Goal: Task Accomplishment & Management: Complete application form

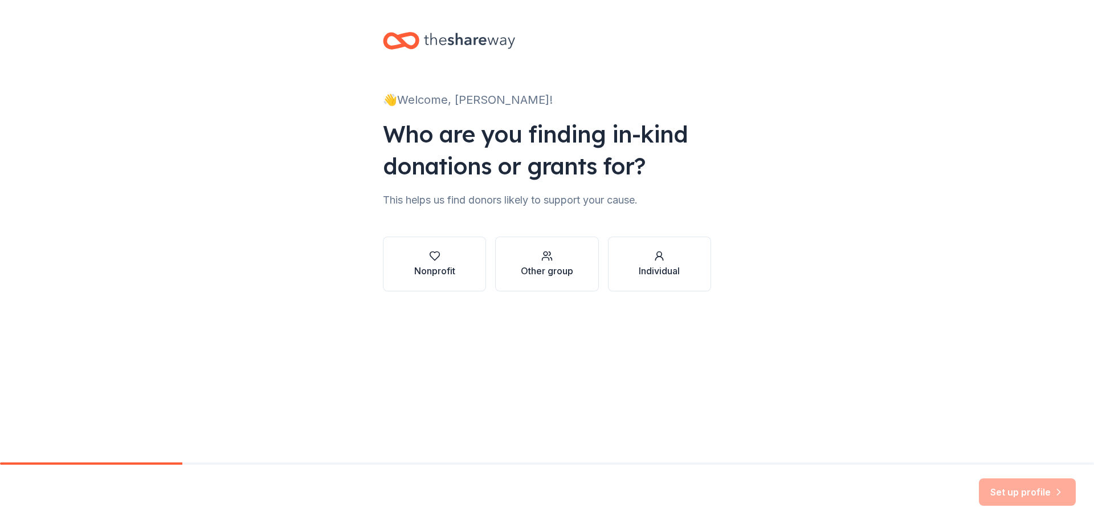
click at [401, 291] on div "👋 Welcome, [PERSON_NAME]! Who are you finding in-kind donations or grants for? …" at bounding box center [547, 173] width 365 height 346
click at [427, 264] on div "Nonprofit" at bounding box center [434, 271] width 41 height 14
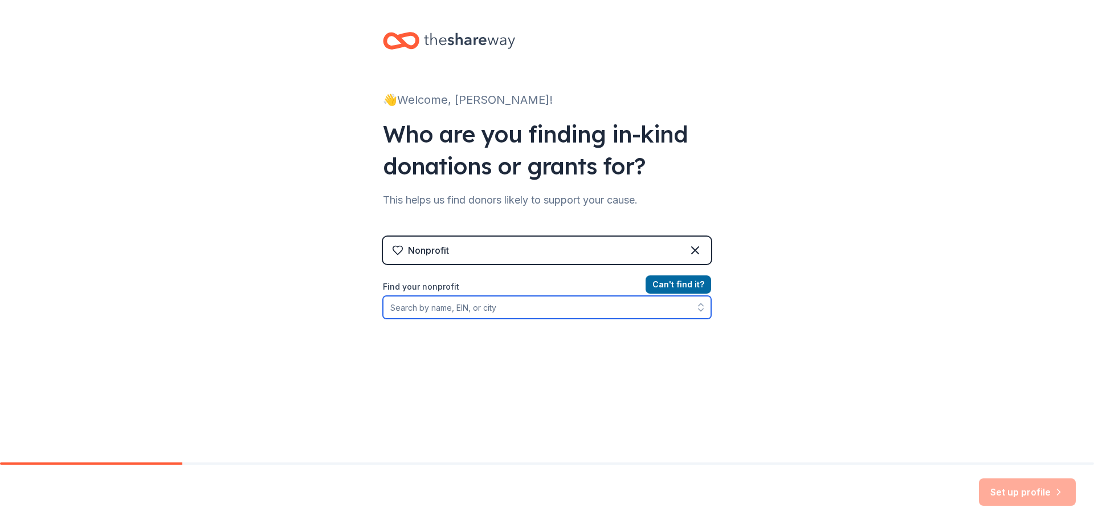
click at [499, 304] on input "Find your nonprofit" at bounding box center [547, 307] width 328 height 23
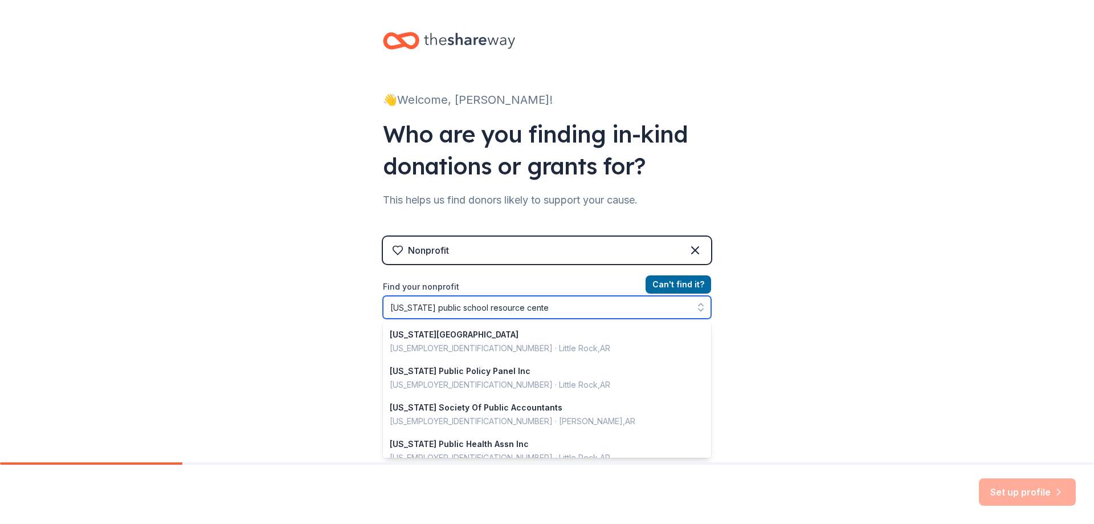
type input "[US_STATE] public school resource center"
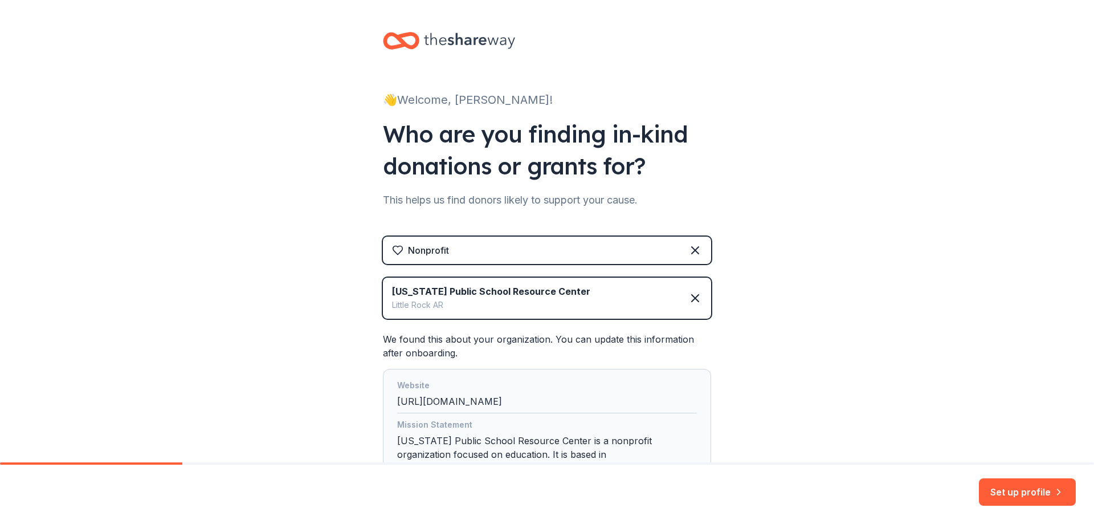
click at [292, 368] on div "👋 Welcome, [PERSON_NAME]! Who are you finding in-kind donations or grants for? …" at bounding box center [547, 290] width 1094 height 580
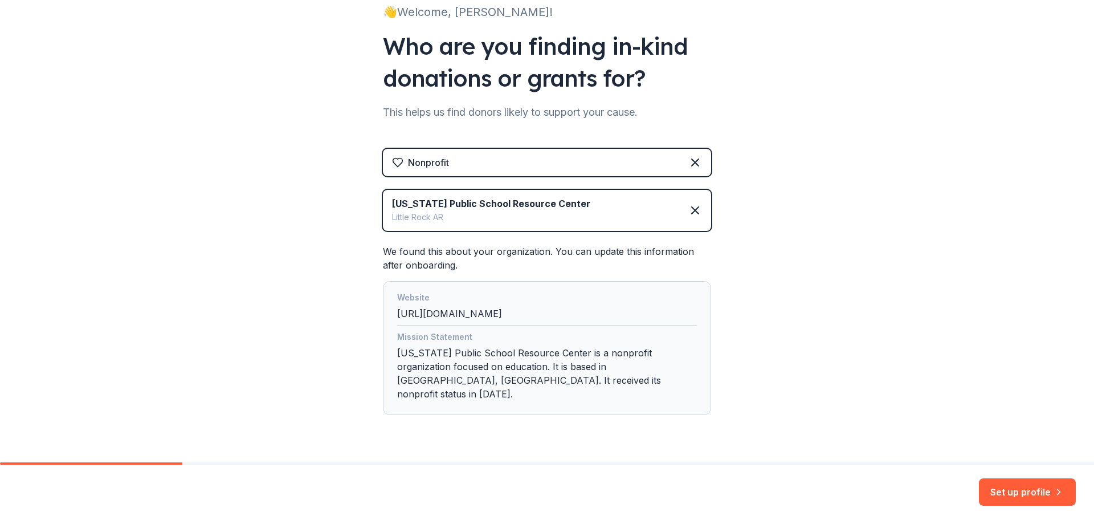
scroll to position [104, 0]
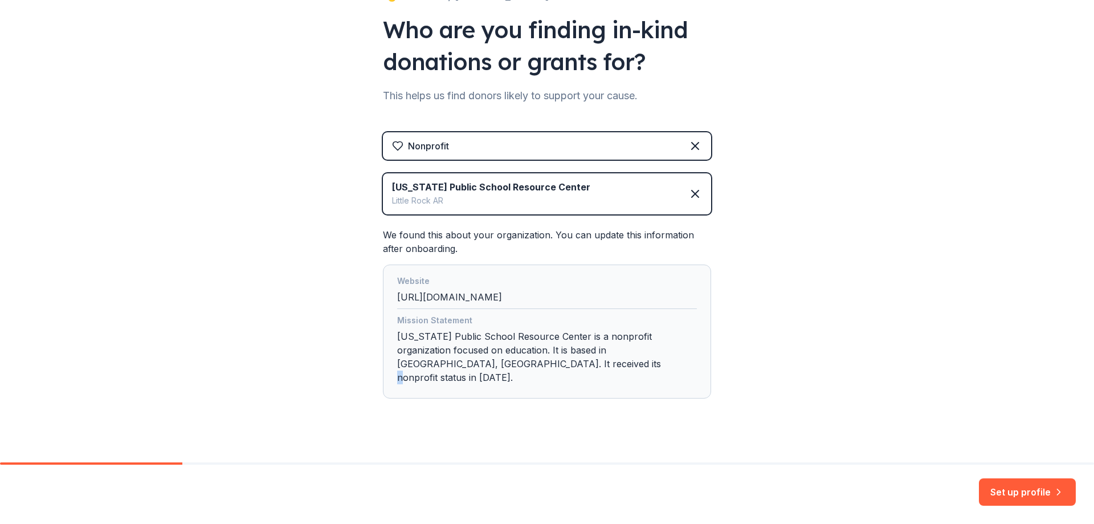
drag, startPoint x: 490, startPoint y: 358, endPoint x: 496, endPoint y: 360, distance: 6.1
click at [496, 360] on div "Mission Statement [US_STATE] Public School Resource Center is a nonprofit organ…" at bounding box center [547, 350] width 300 height 75
click at [996, 493] on button "Set up profile" at bounding box center [1027, 491] width 97 height 27
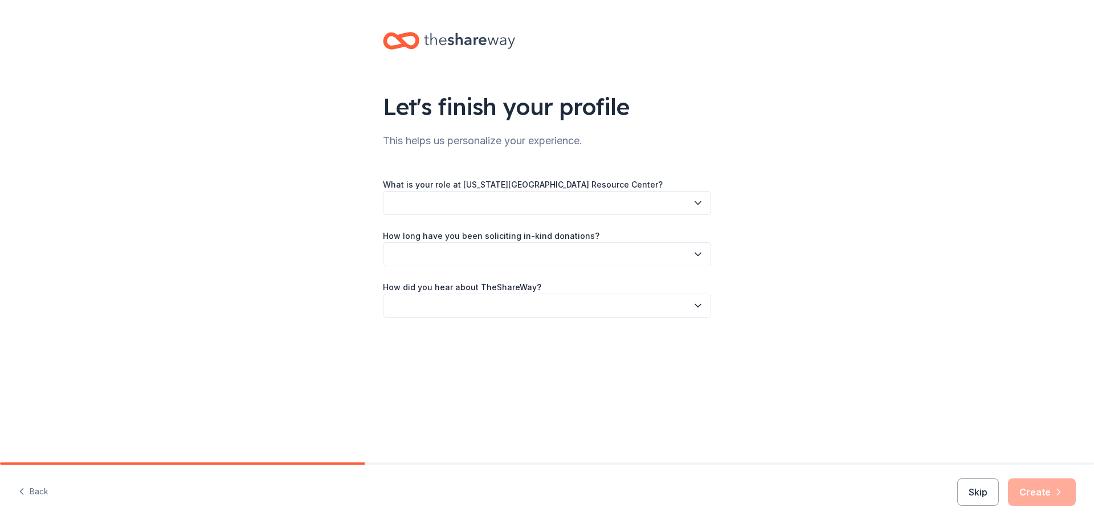
click at [530, 206] on button "button" at bounding box center [547, 203] width 328 height 24
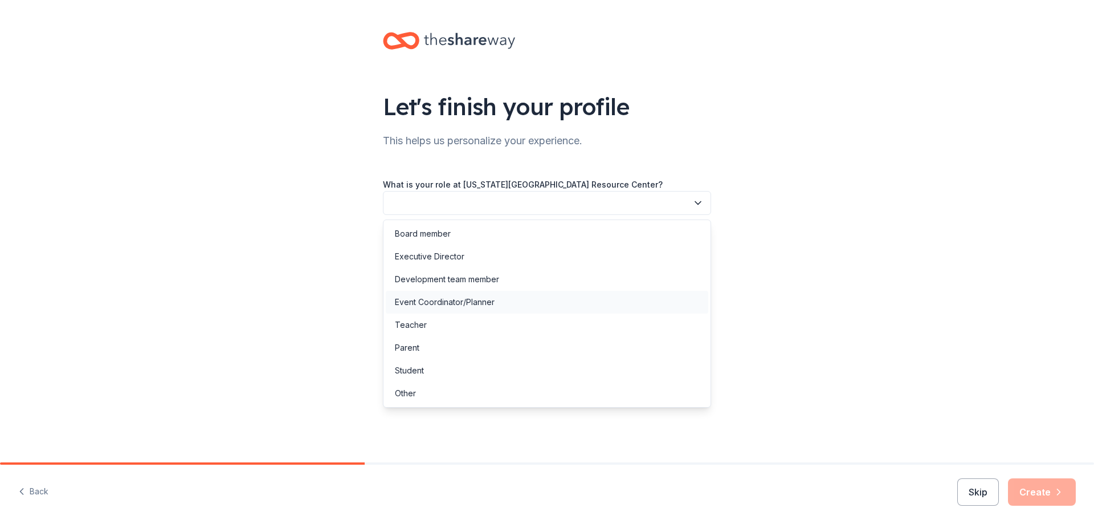
click at [417, 303] on div "Event Coordinator/Planner" at bounding box center [445, 302] width 100 height 14
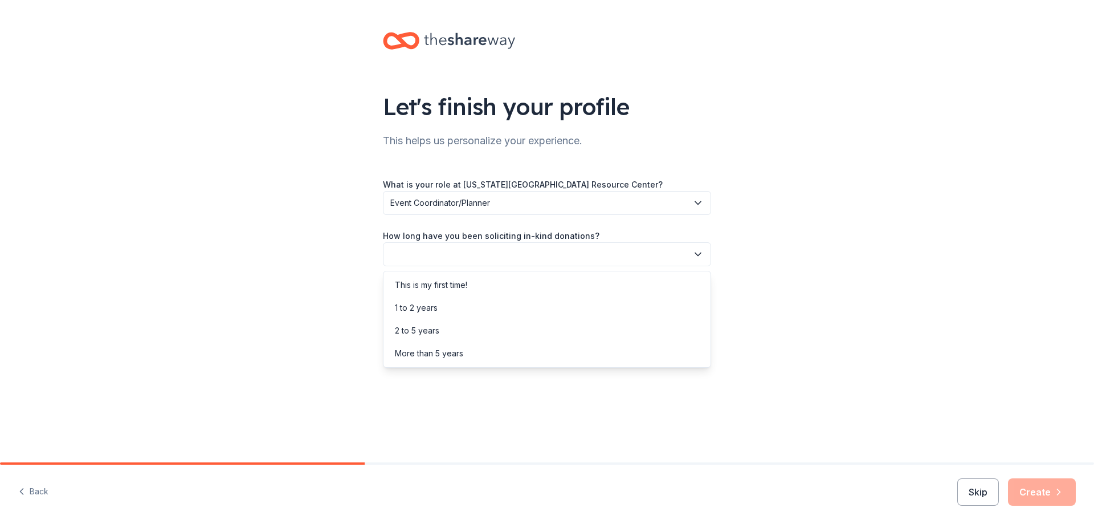
click at [412, 252] on button "button" at bounding box center [547, 254] width 328 height 24
click at [423, 350] on div "More than 5 years" at bounding box center [429, 353] width 68 height 14
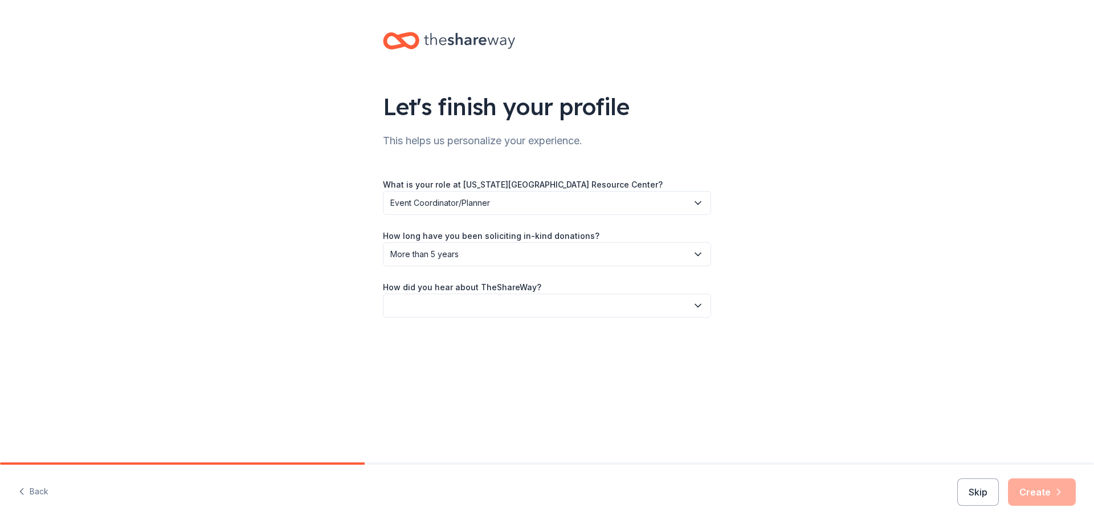
click at [403, 300] on button "button" at bounding box center [547, 305] width 328 height 24
click at [415, 354] on div "Online search" at bounding box center [421, 359] width 52 height 14
click at [1025, 484] on button "Create" at bounding box center [1042, 491] width 68 height 27
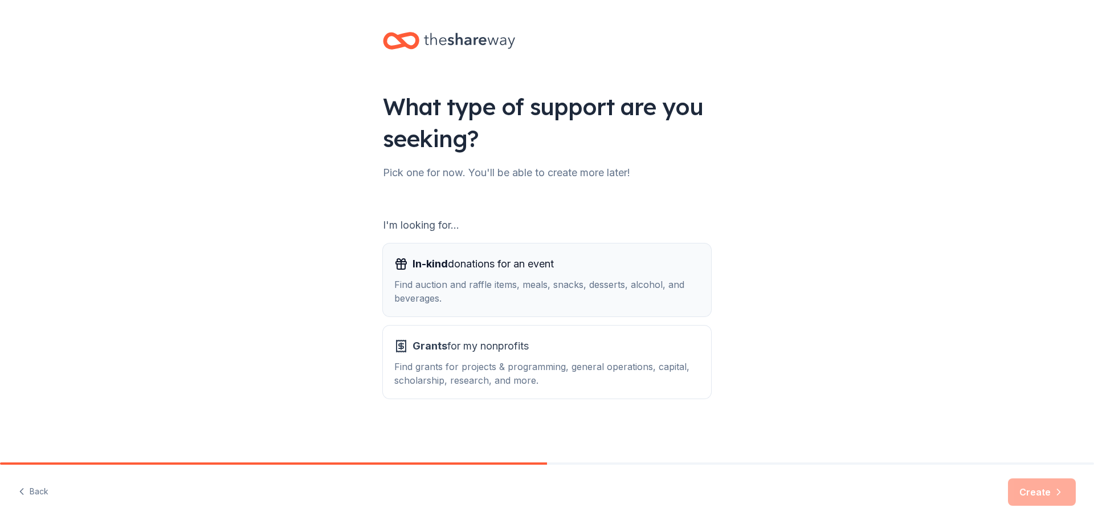
click at [431, 276] on div "In-kind donations for an event Find auction and raffle items, meals, snacks, de…" at bounding box center [546, 280] width 305 height 50
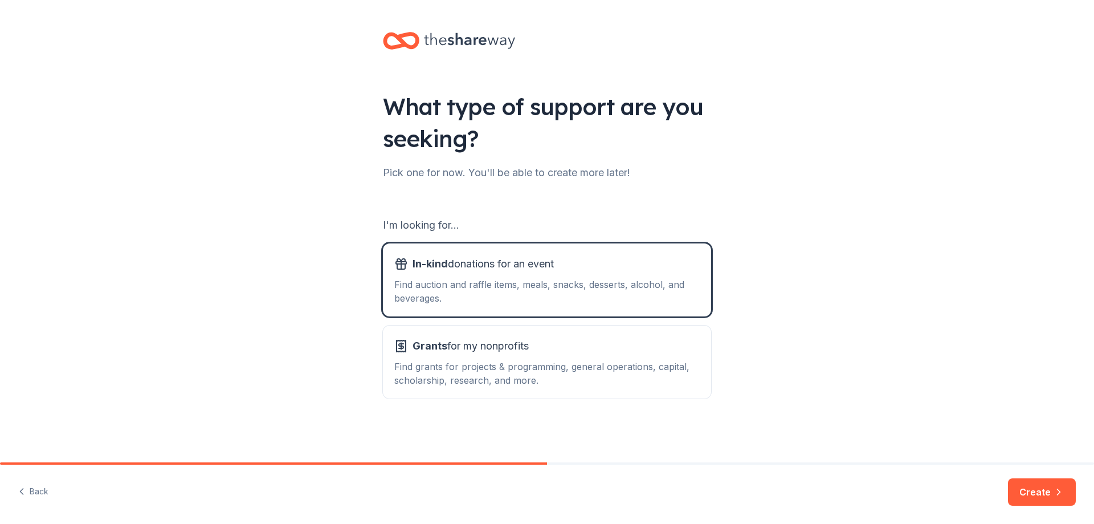
click at [1029, 488] on button "Create" at bounding box center [1042, 491] width 68 height 27
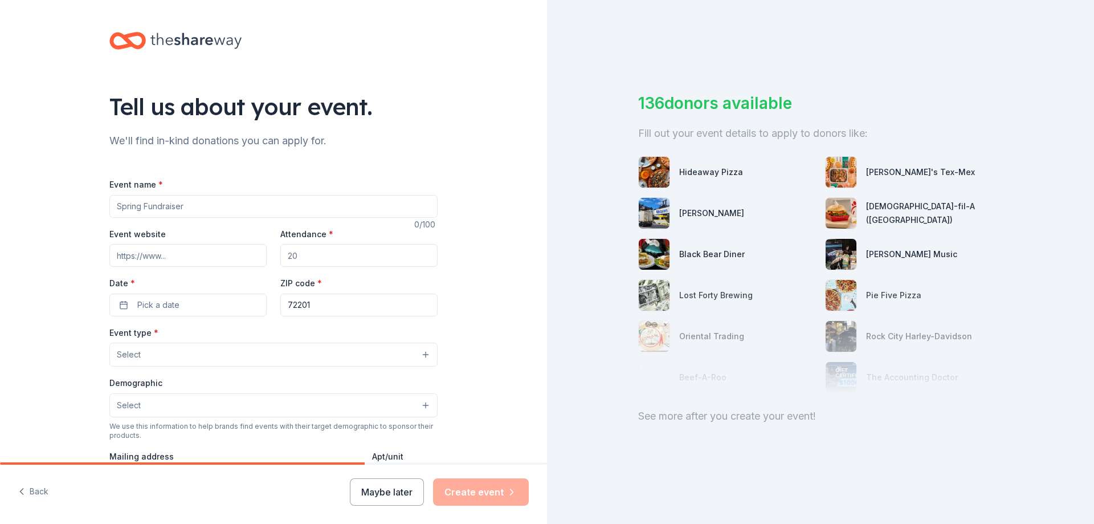
click at [232, 201] on input "Event name *" at bounding box center [273, 206] width 328 height 23
type input "2025 Fall Conference"
paste input "https://www.apsrc.net/2025-fall-conference"
type input "https://www.apsrc.net/2025-fall-conference"
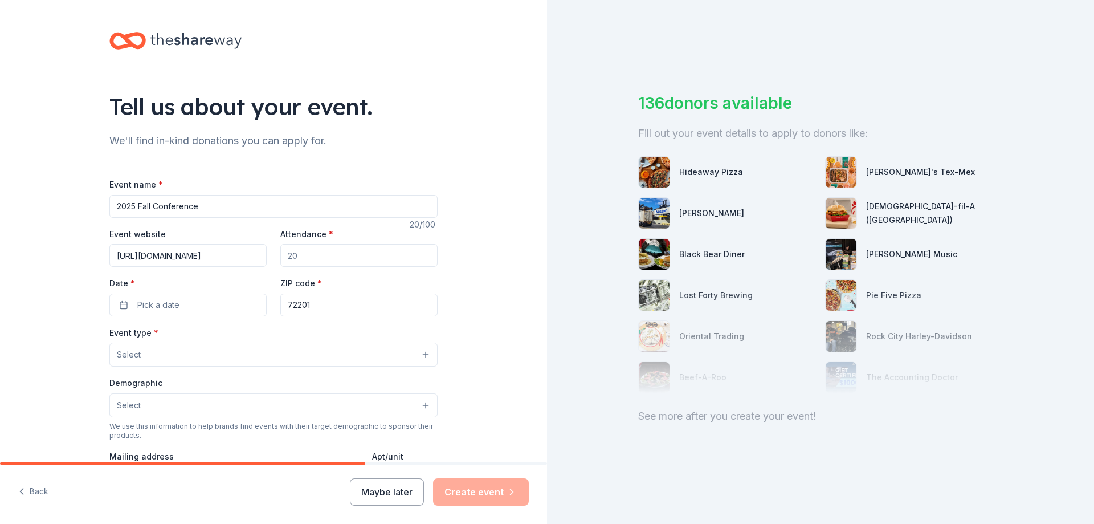
scroll to position [0, 0]
click at [330, 258] on input "Attendance *" at bounding box center [358, 255] width 157 height 23
type input "300"
click at [215, 309] on button "Pick a date" at bounding box center [187, 304] width 157 height 23
click at [240, 337] on button "Go to next month" at bounding box center [246, 335] width 16 height 16
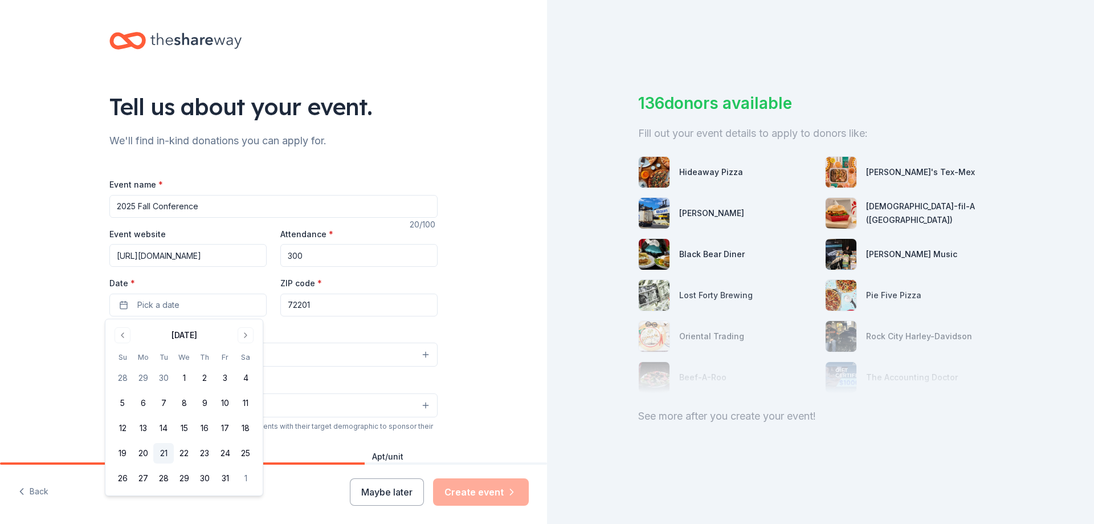
click at [171, 450] on button "21" at bounding box center [163, 453] width 21 height 21
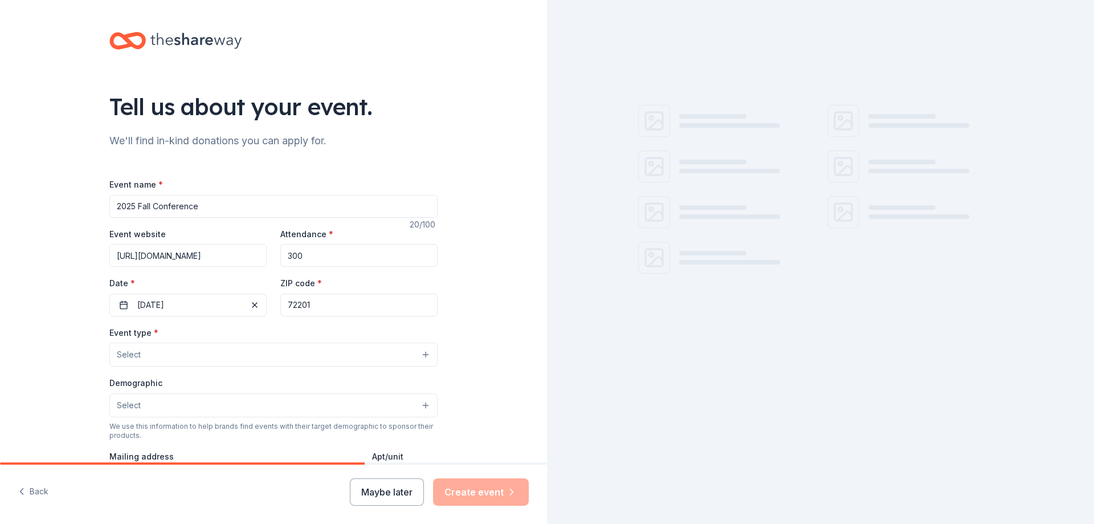
click at [340, 307] on input "72201" at bounding box center [358, 304] width 157 height 23
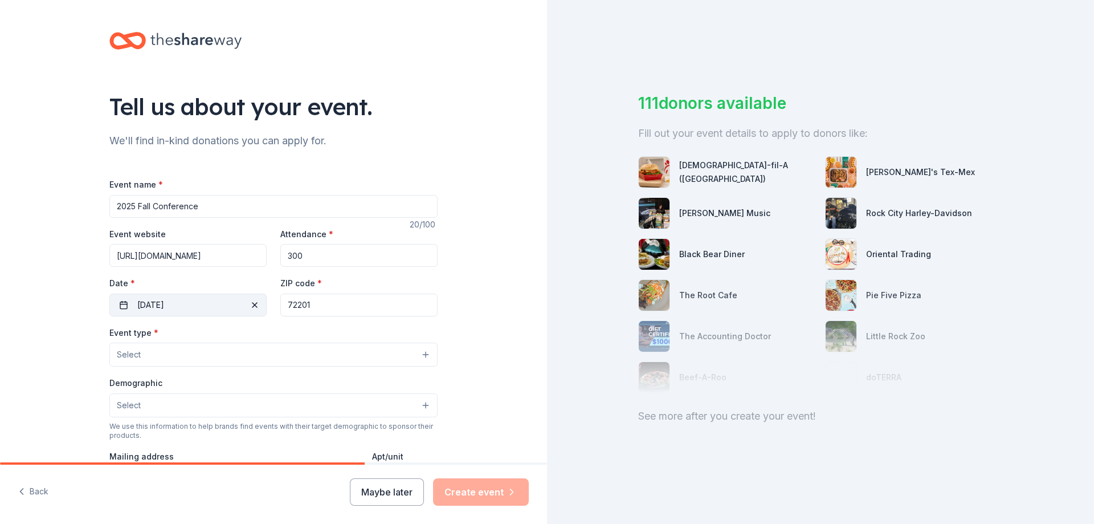
drag, startPoint x: 340, startPoint y: 307, endPoint x: 254, endPoint y: 308, distance: 85.5
click at [258, 309] on div "Event website https://www.apsrc.net/2025-fall-conference Attendance * 300 Date …" at bounding box center [273, 271] width 328 height 89
click at [244, 354] on button "Select" at bounding box center [273, 354] width 328 height 24
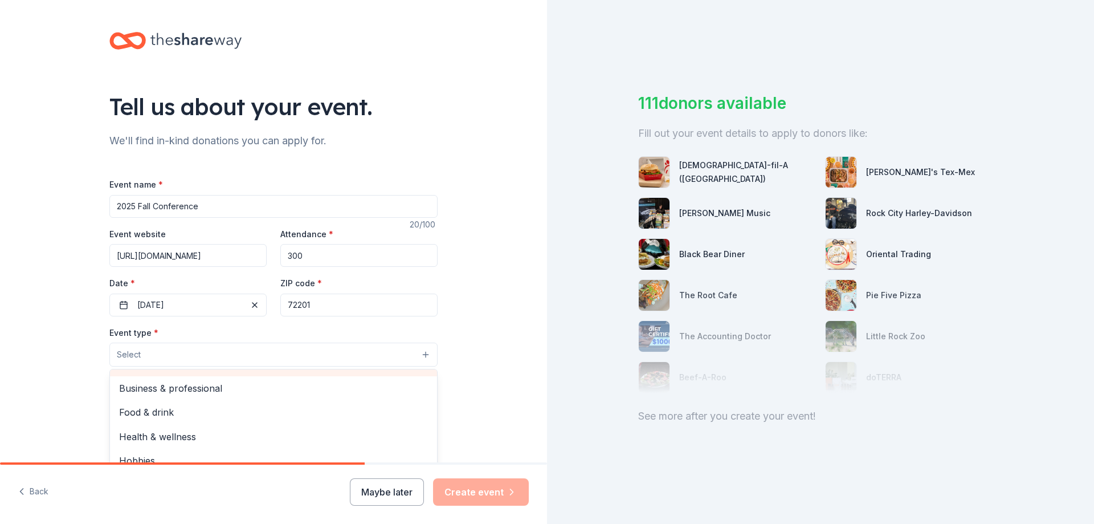
scroll to position [38, 0]
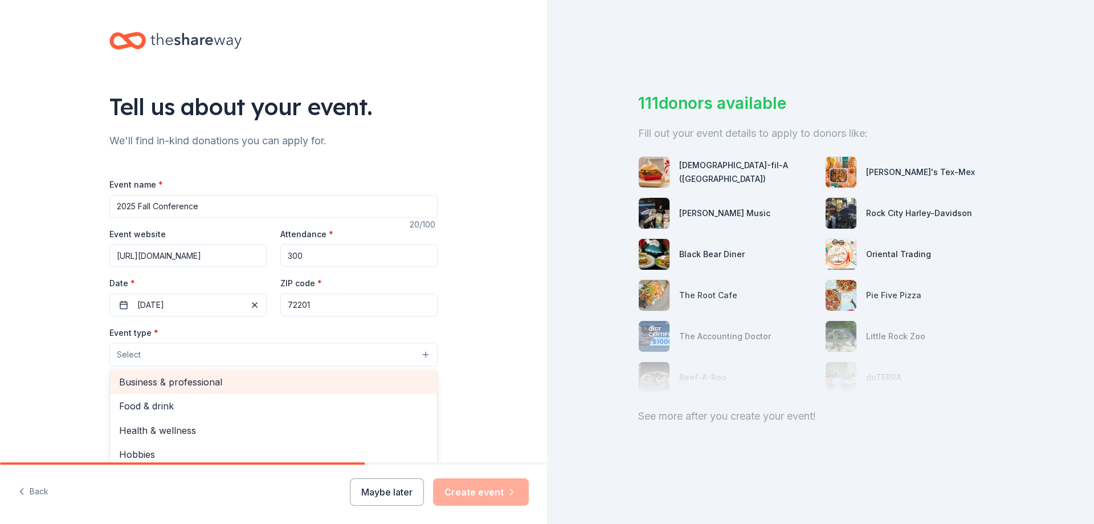
click at [181, 372] on div "Business & professional" at bounding box center [273, 382] width 327 height 24
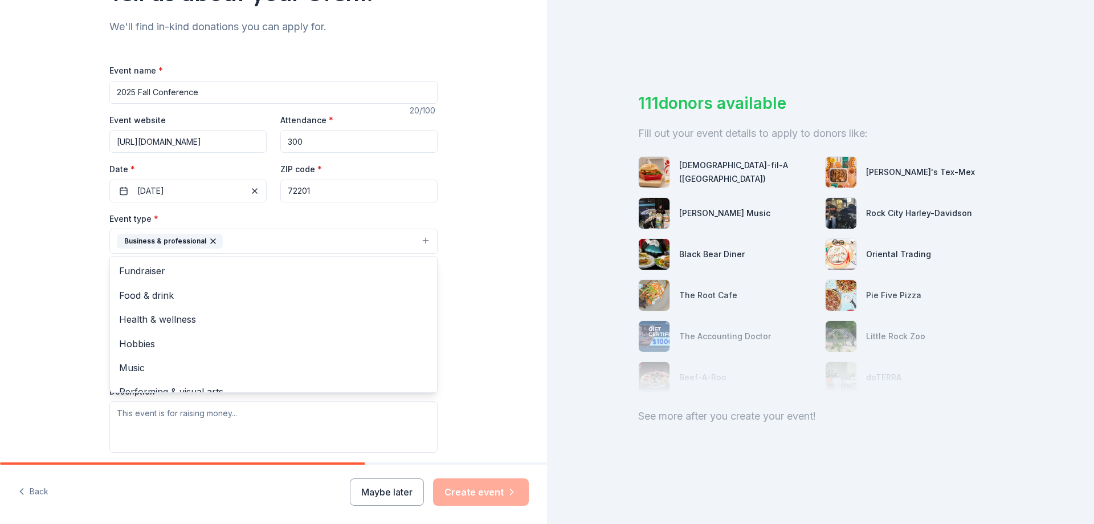
scroll to position [14, 0]
click at [27, 369] on div "Tell us about your event. We'll find in-kind donations you can apply for. Event…" at bounding box center [273, 266] width 547 height 760
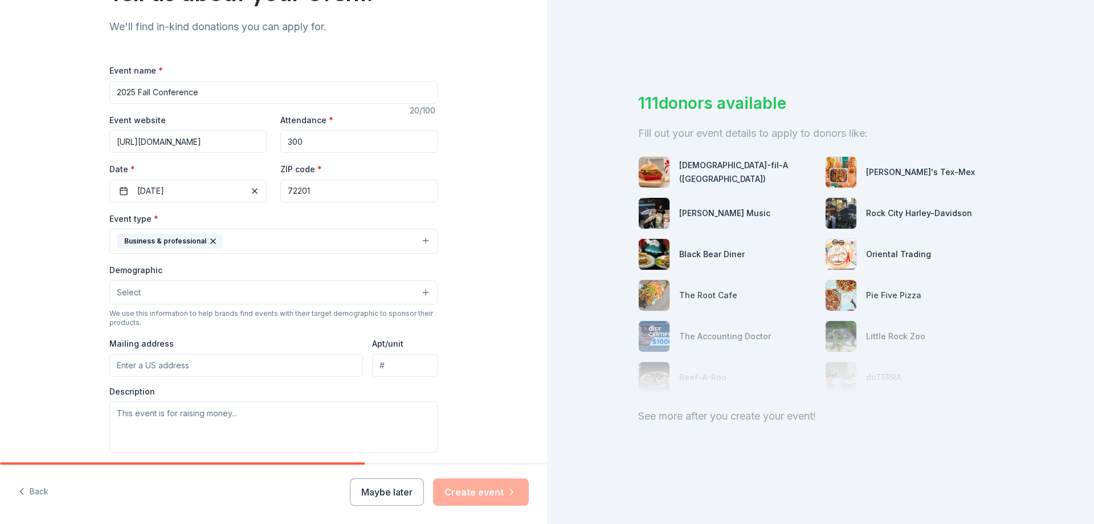
click at [147, 365] on input "Mailing address" at bounding box center [236, 365] width 254 height 23
type input "1401 W. Capitol Ave."
type input "Suite 315"
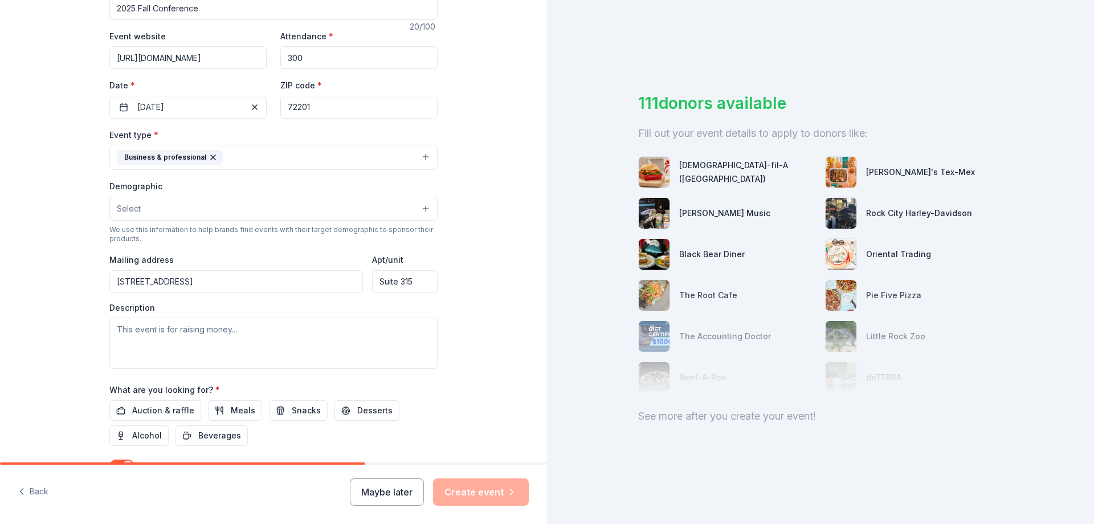
scroll to position [228, 0]
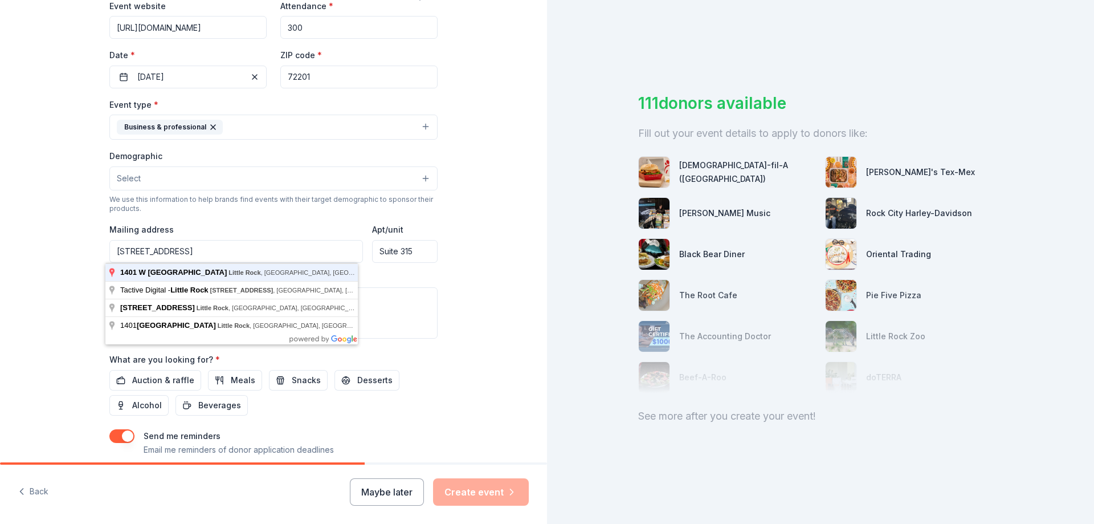
type input "1401 West Capitol Avenue, Little Rock, AR, 72201"
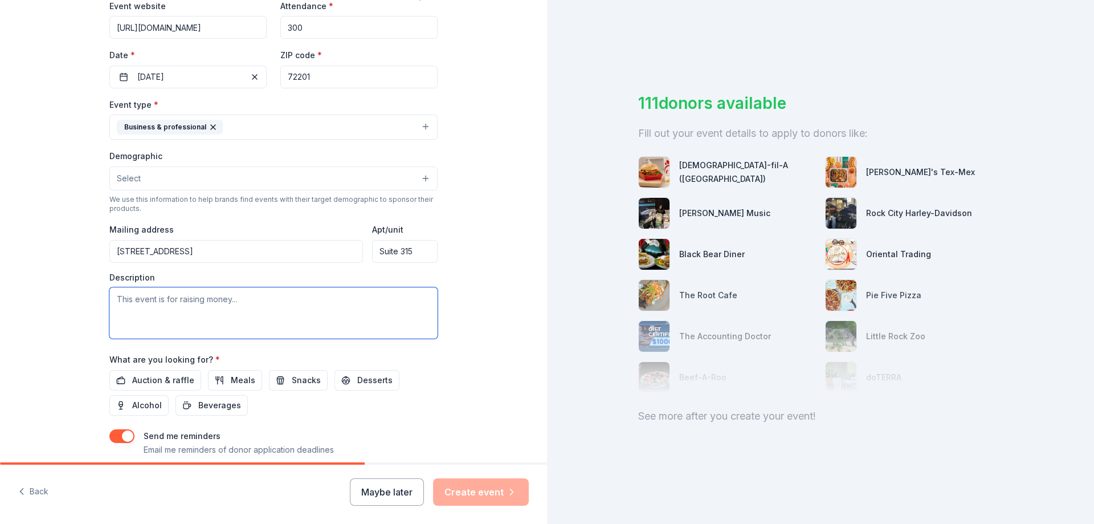
click at [222, 313] on textarea at bounding box center [273, 312] width 328 height 51
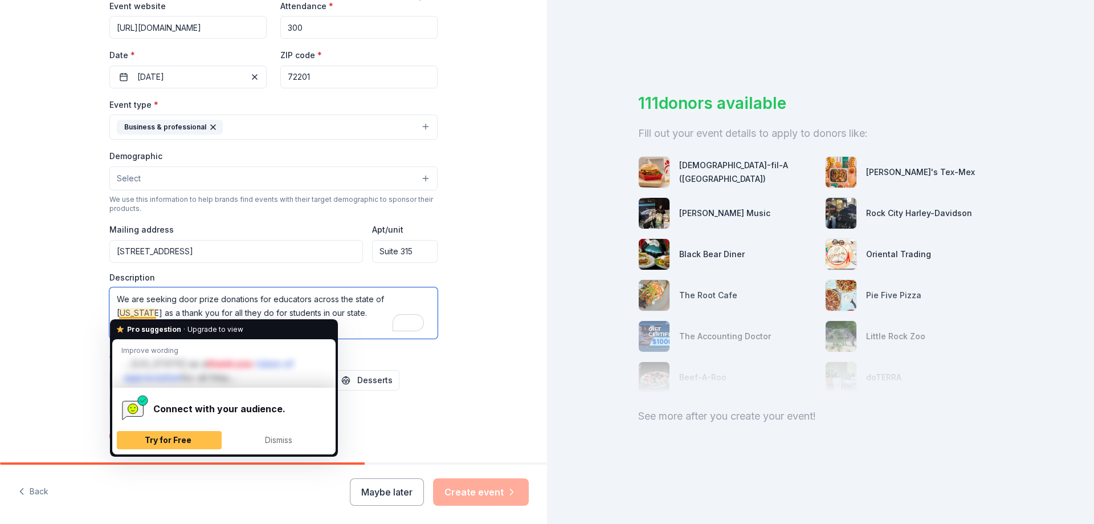
click at [140, 313] on textarea "We are seeking door prize donations for educators across the state of Arkansas …" at bounding box center [273, 312] width 328 height 51
drag, startPoint x: 154, startPoint y: 313, endPoint x: 121, endPoint y: 314, distance: 33.6
click at [121, 314] on textarea "We are seeking door prize donations for educators across the state of Arkansas …" at bounding box center [273, 312] width 328 height 51
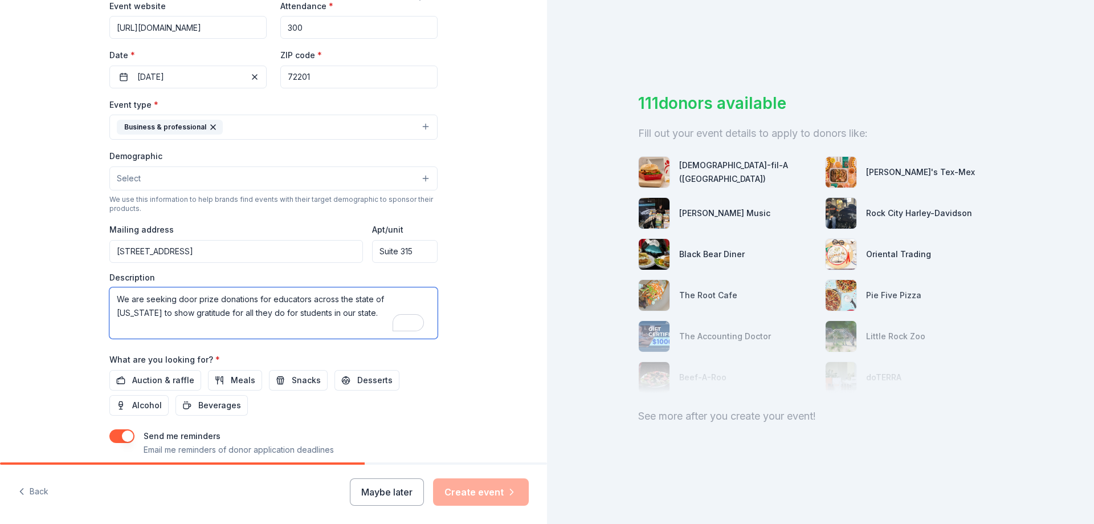
type textarea "We are seeking door prize donations for educators across the state of [US_STATE…"
click at [312, 348] on div "Event name * 2025 Fall Conference 20 /100 Event website https://www.apsrc.net/2…" at bounding box center [273, 213] width 328 height 528
click at [165, 383] on span "Auction & raffle" at bounding box center [163, 380] width 62 height 14
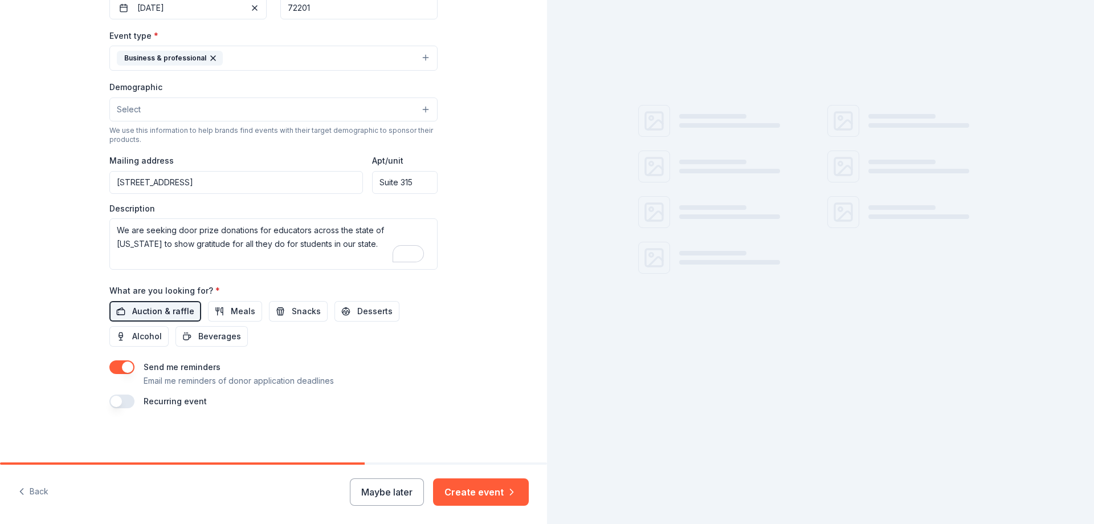
scroll to position [297, 0]
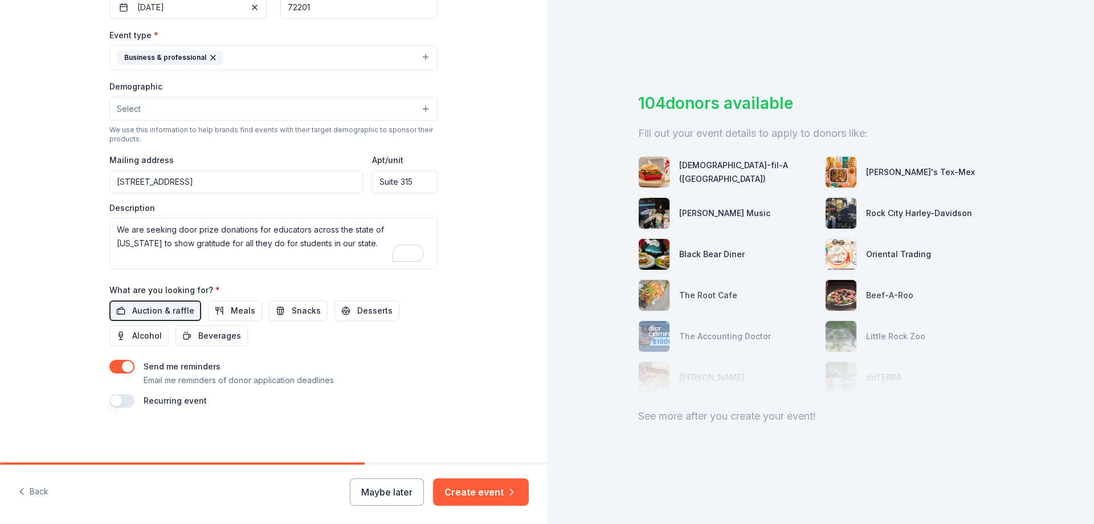
click at [125, 403] on button "button" at bounding box center [121, 401] width 25 height 14
click at [467, 489] on button "Create event" at bounding box center [481, 491] width 96 height 27
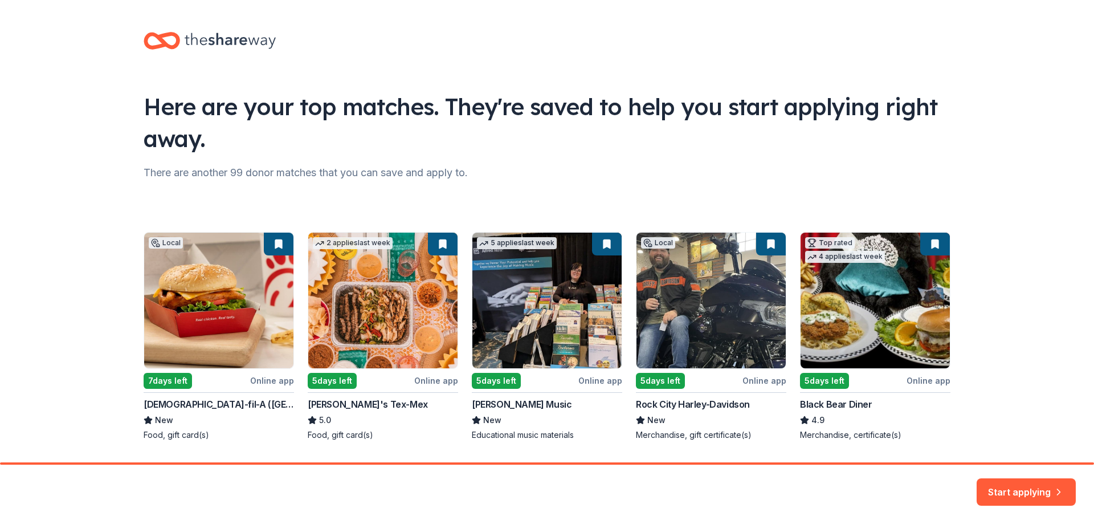
scroll to position [33, 0]
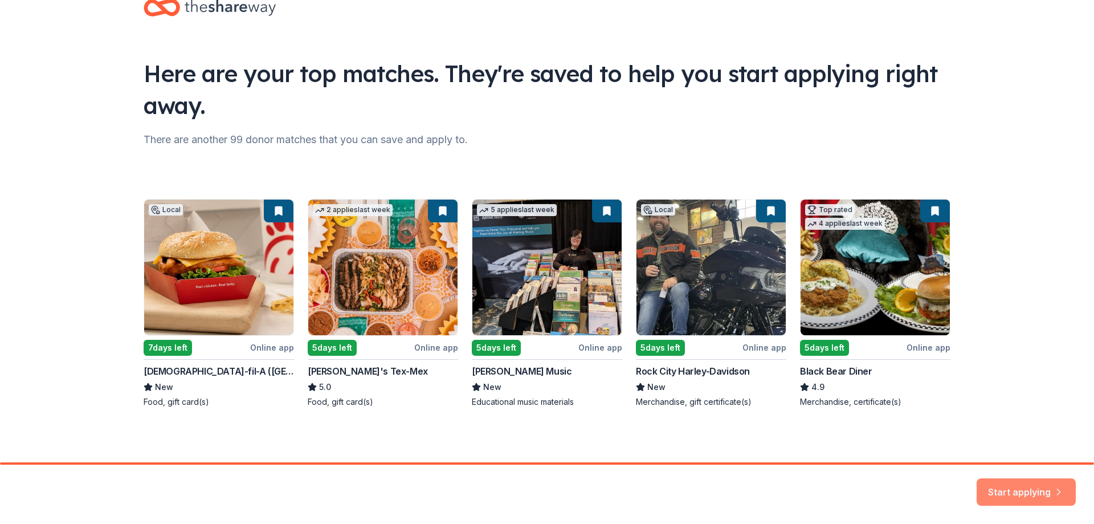
click at [997, 481] on button "Start applying" at bounding box center [1026, 484] width 99 height 27
click at [1022, 486] on div "Start applying" at bounding box center [1026, 491] width 99 height 27
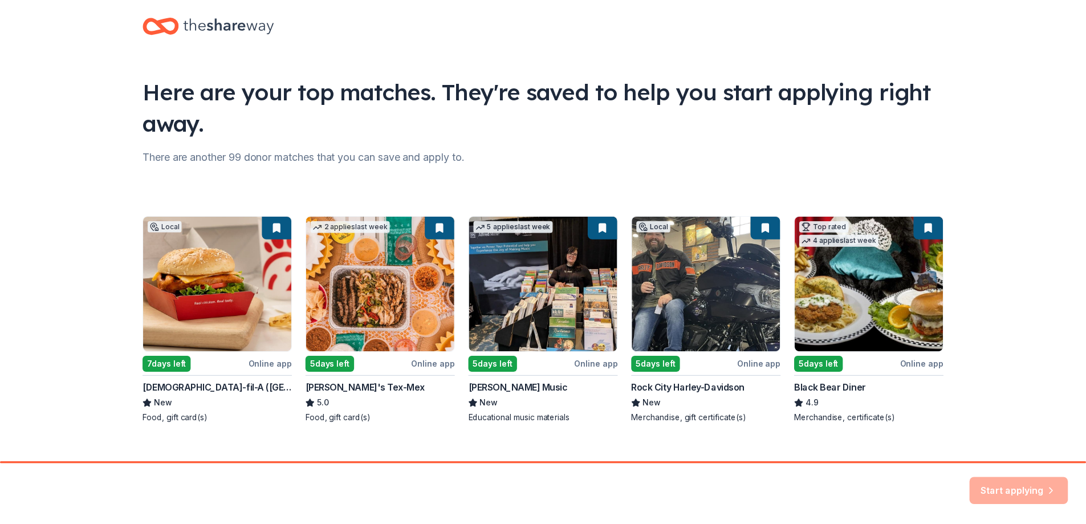
scroll to position [0, 0]
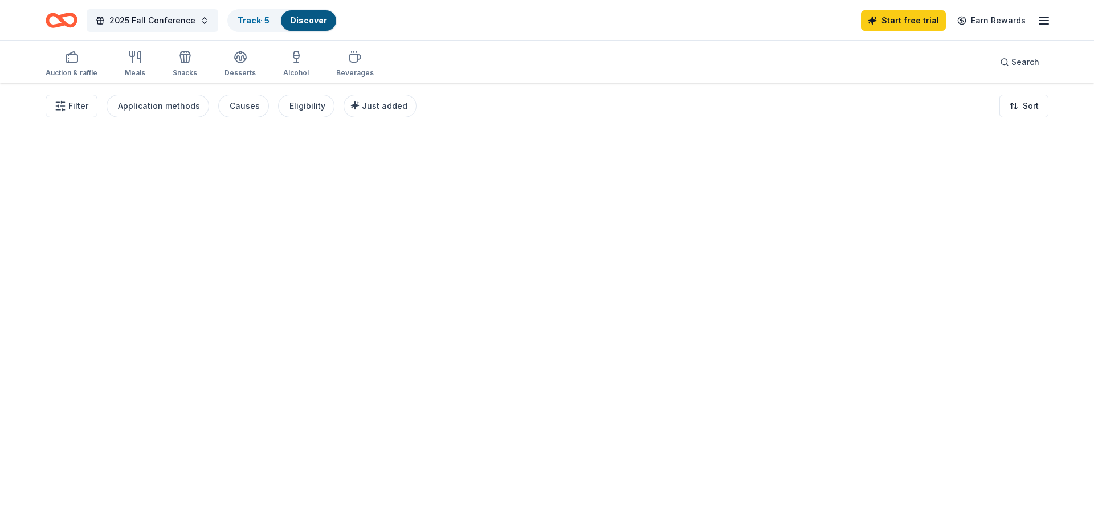
click at [334, 382] on div at bounding box center [547, 303] width 1094 height 440
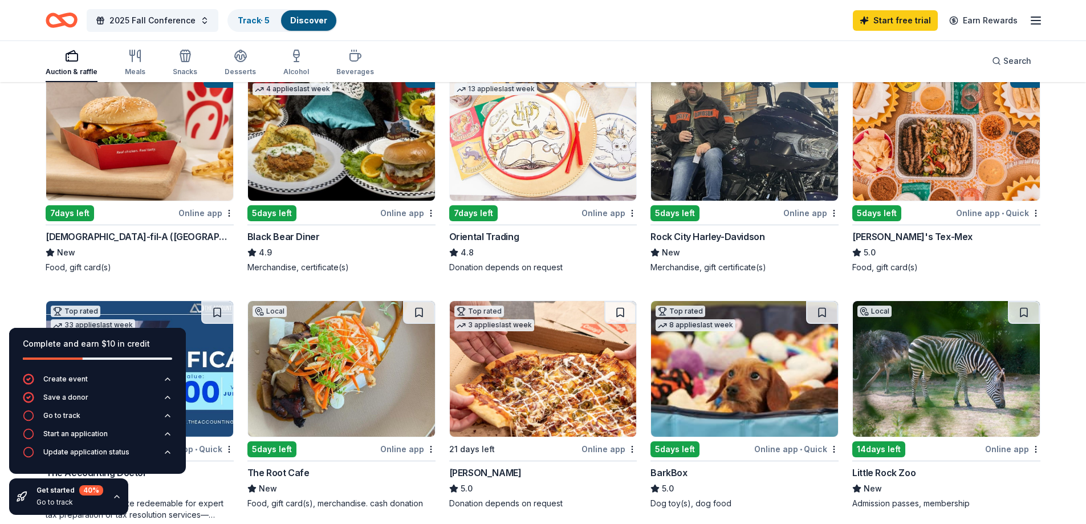
scroll to position [114, 0]
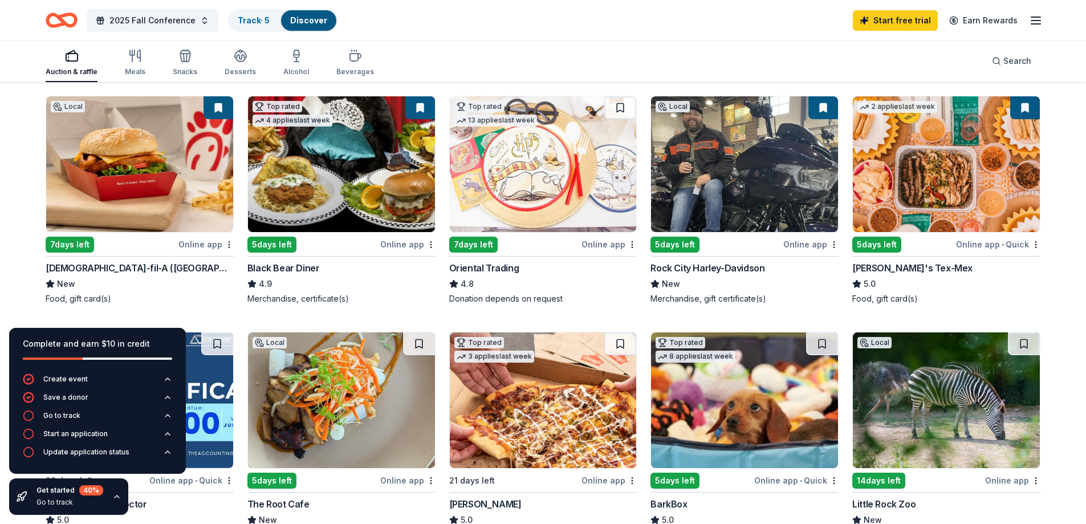
click at [487, 246] on div "7 days left" at bounding box center [473, 244] width 48 height 16
click at [877, 248] on div "5 days left" at bounding box center [876, 244] width 49 height 16
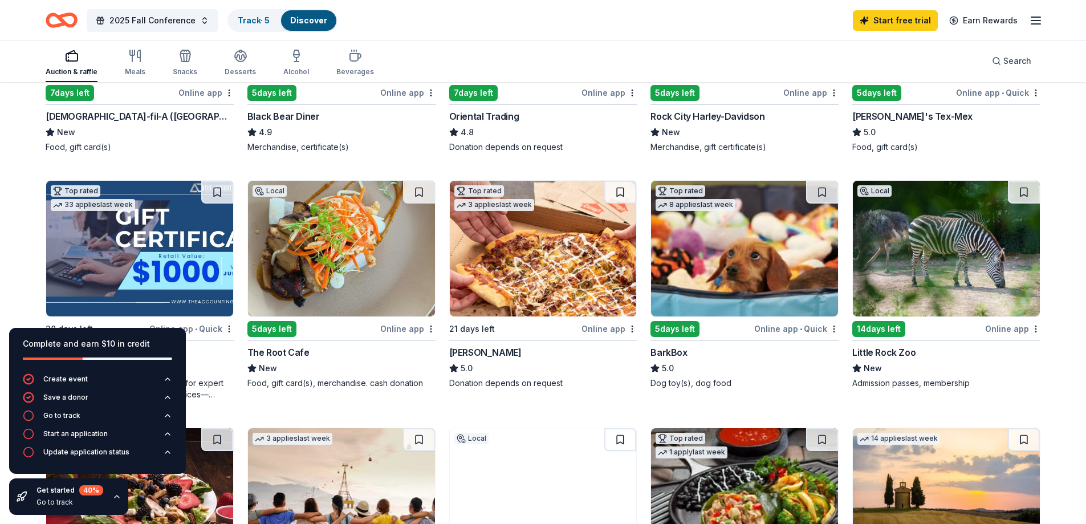
scroll to position [285, 0]
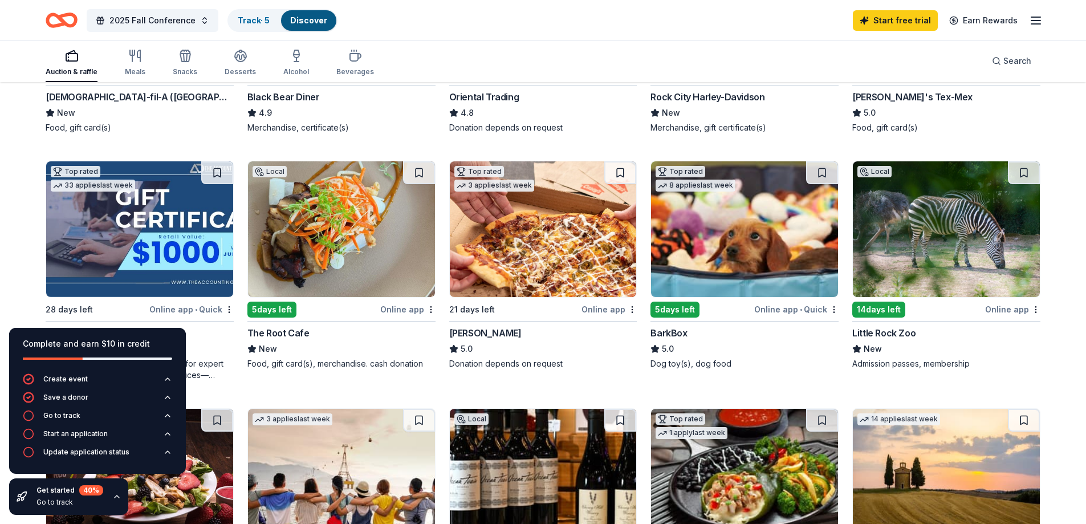
drag, startPoint x: 116, startPoint y: 495, endPoint x: 108, endPoint y: 515, distance: 21.5
click at [108, 515] on div "Complete and earn $10 in credit Create event Save a donor Go to track Start an …" at bounding box center [97, 421] width 195 height 205
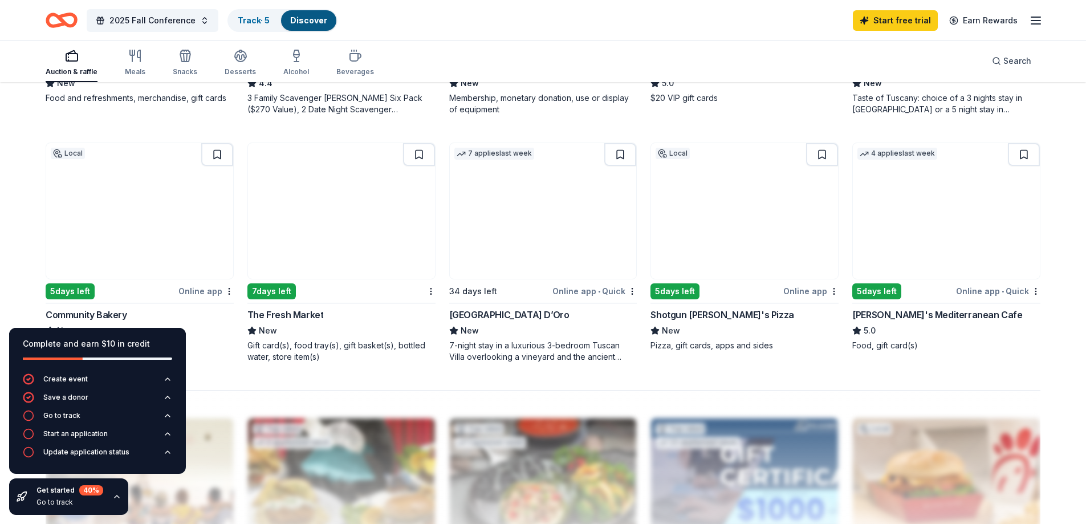
scroll to position [855, 0]
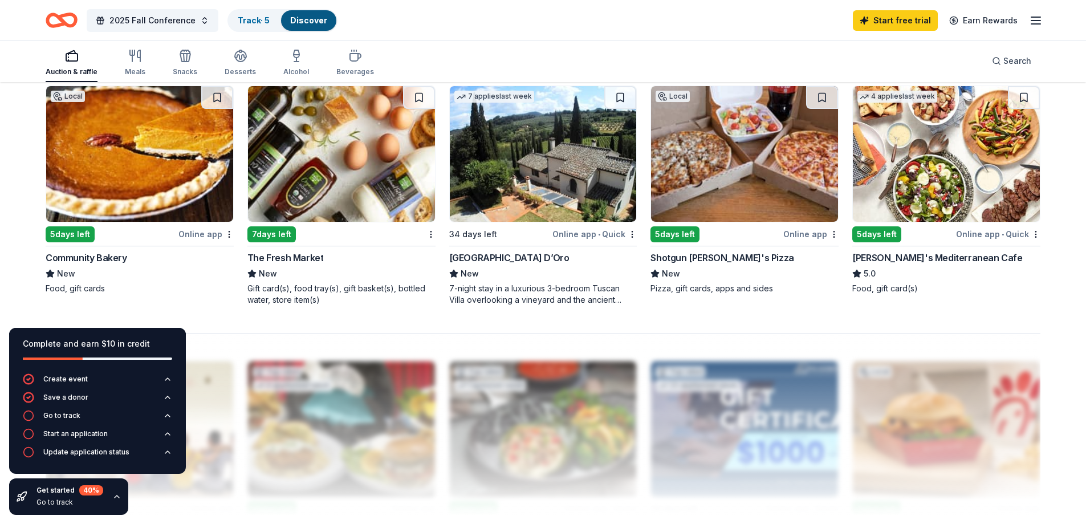
click at [880, 233] on div "5 days left" at bounding box center [876, 234] width 49 height 16
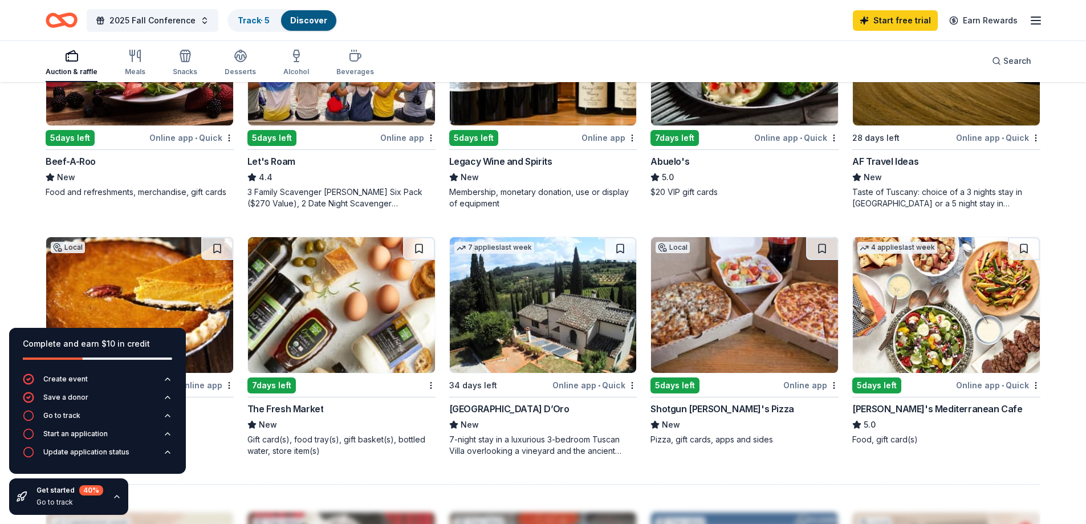
scroll to position [684, 0]
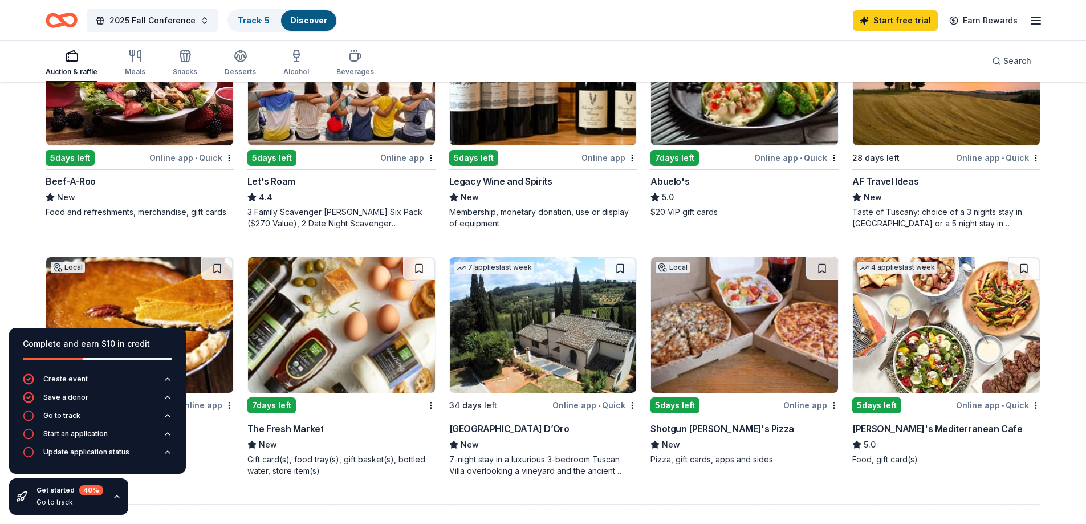
click at [984, 154] on div "Online app • Quick" at bounding box center [998, 157] width 84 height 14
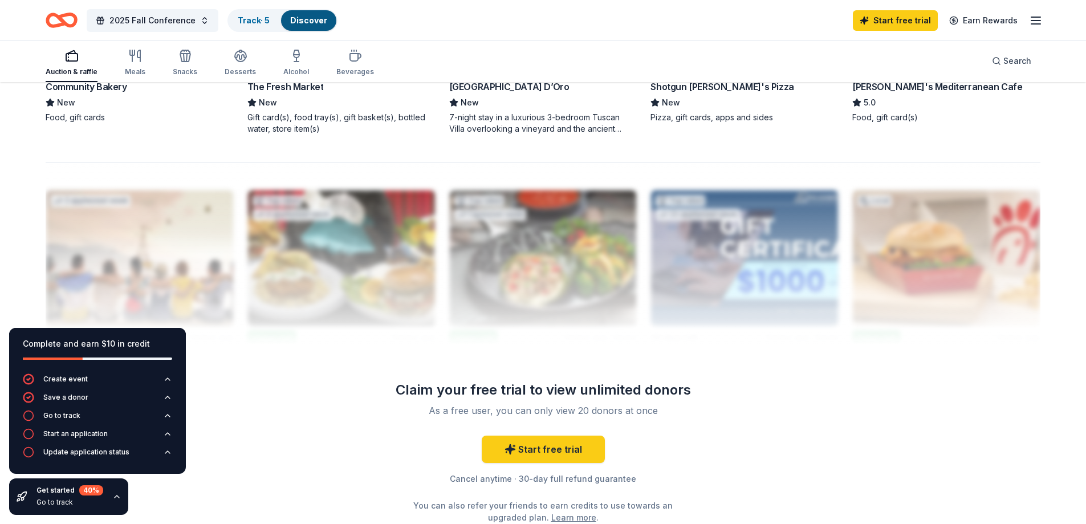
scroll to position [912, 0]
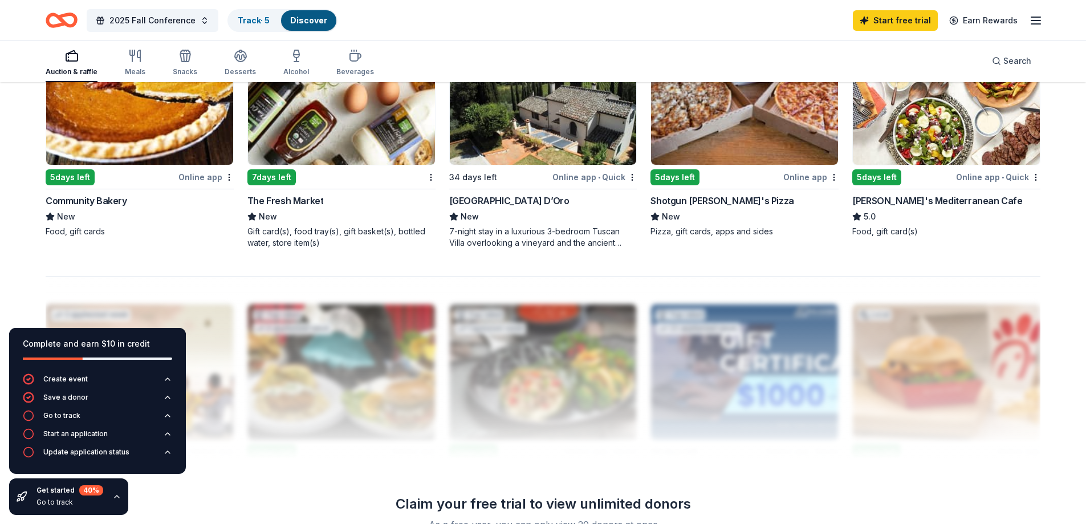
click at [810, 173] on div "Online app" at bounding box center [810, 177] width 55 height 14
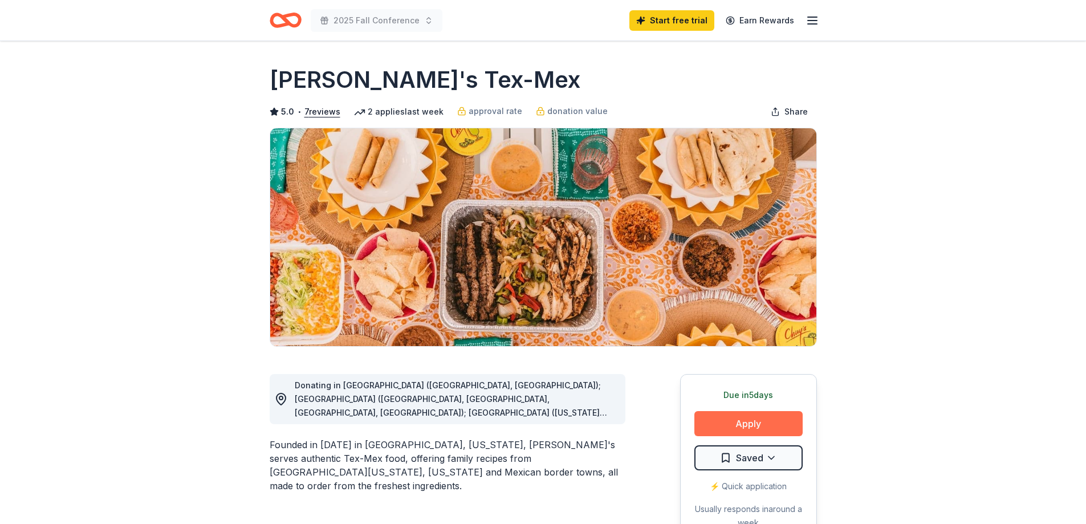
click at [734, 413] on button "Apply" at bounding box center [748, 423] width 108 height 25
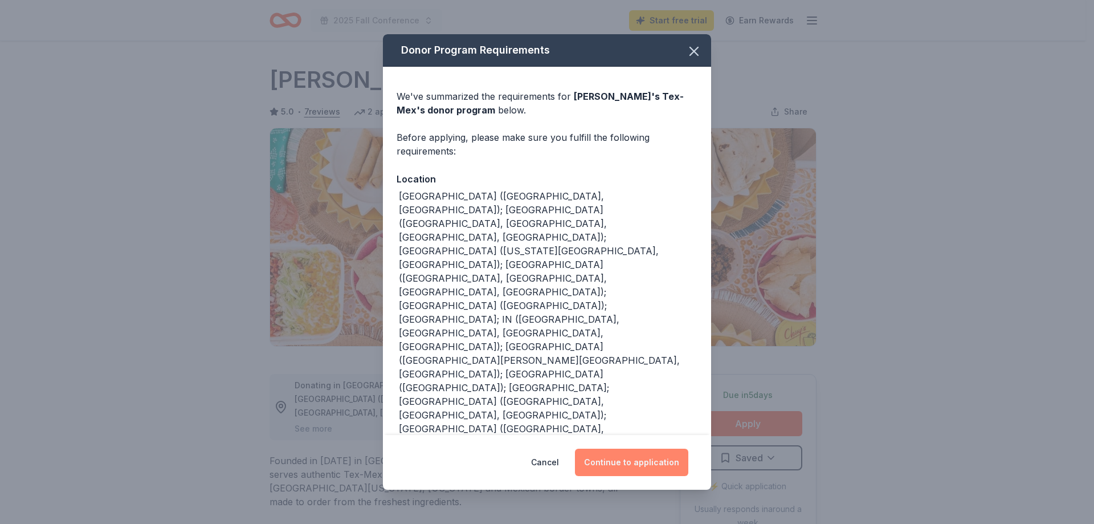
click at [673, 448] on button "Continue to application" at bounding box center [631, 461] width 113 height 27
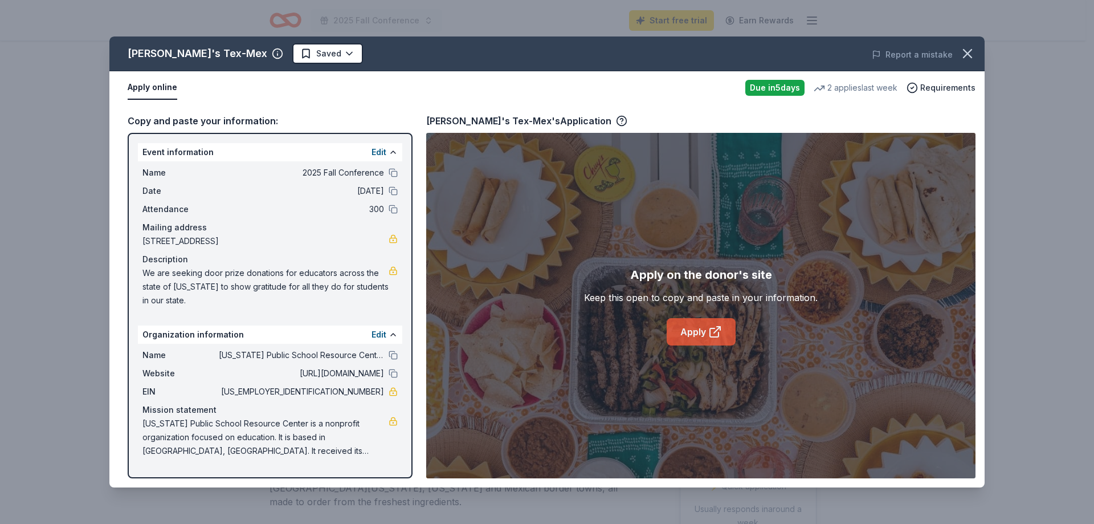
click at [695, 329] on link "Apply" at bounding box center [701, 331] width 69 height 27
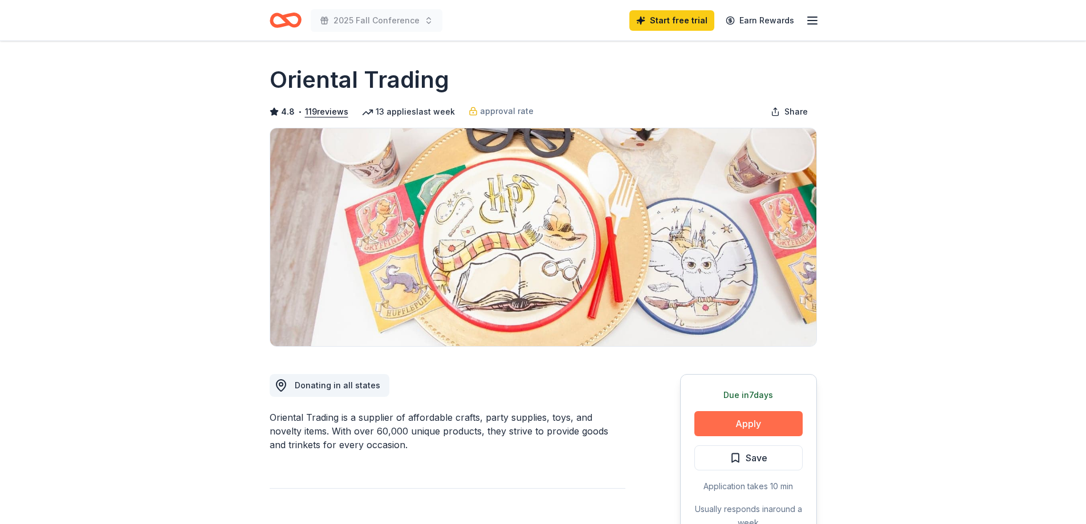
click at [739, 422] on button "Apply" at bounding box center [748, 423] width 108 height 25
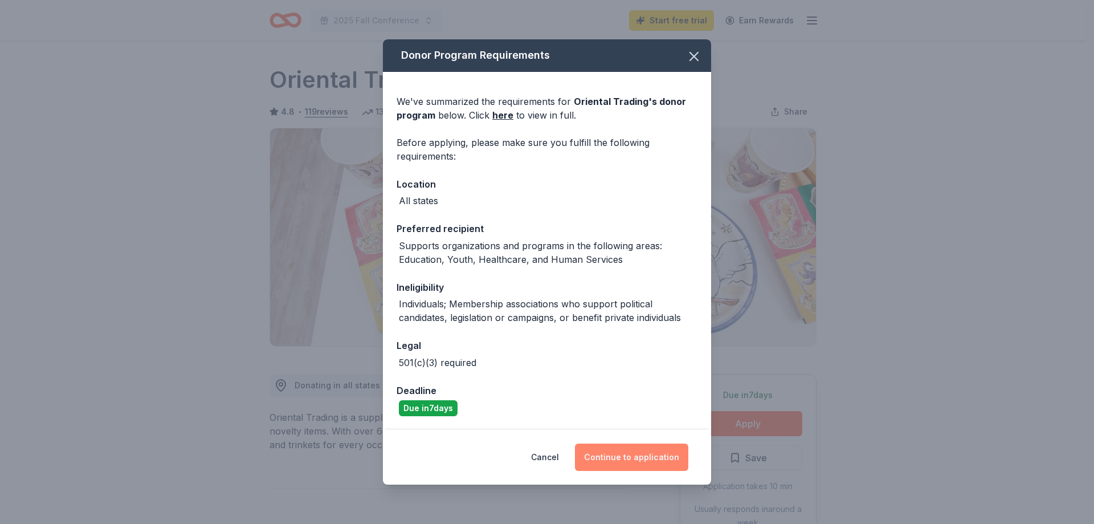
click at [665, 461] on button "Continue to application" at bounding box center [631, 456] width 113 height 27
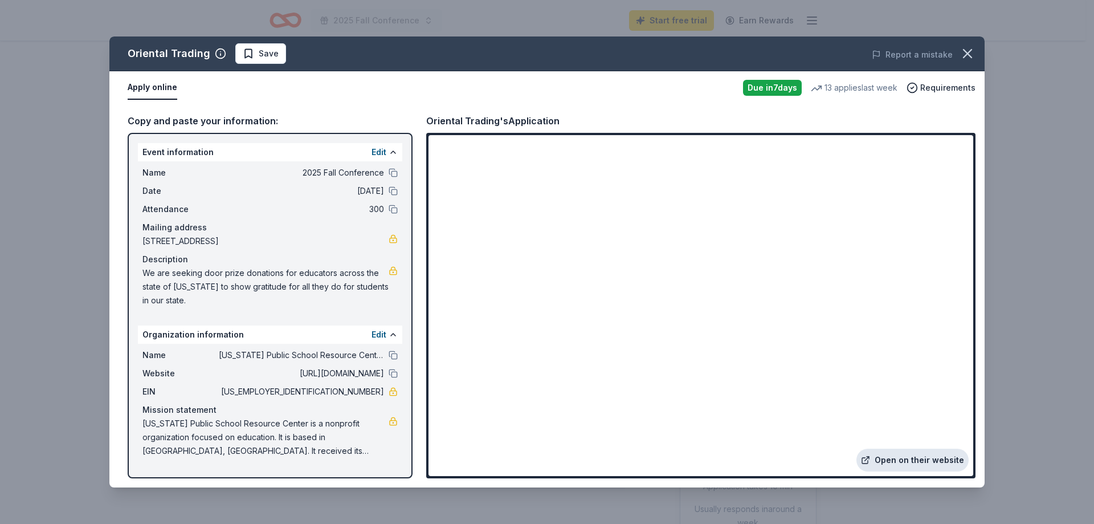
click at [912, 454] on link "Open on their website" at bounding box center [912, 459] width 112 height 23
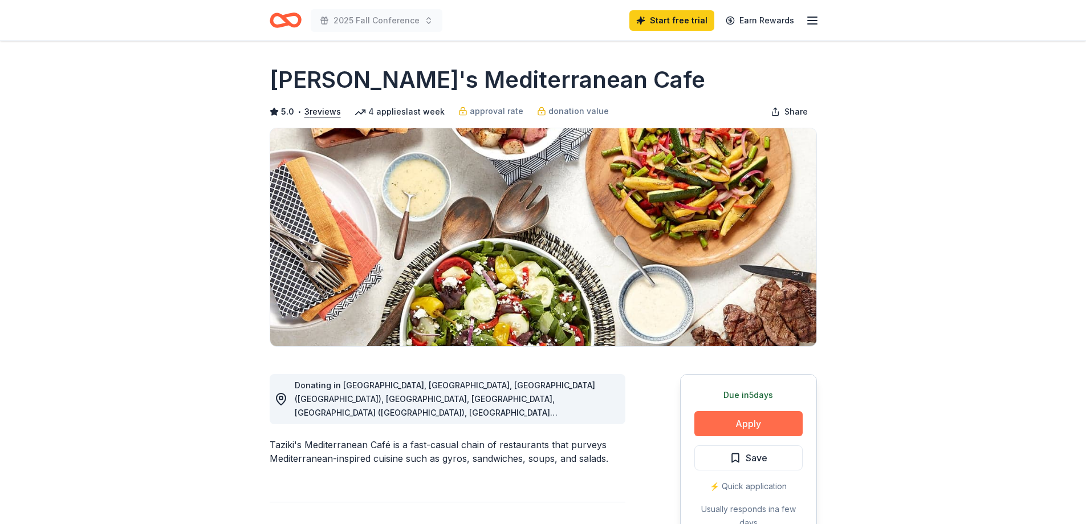
click at [734, 421] on button "Apply" at bounding box center [748, 423] width 108 height 25
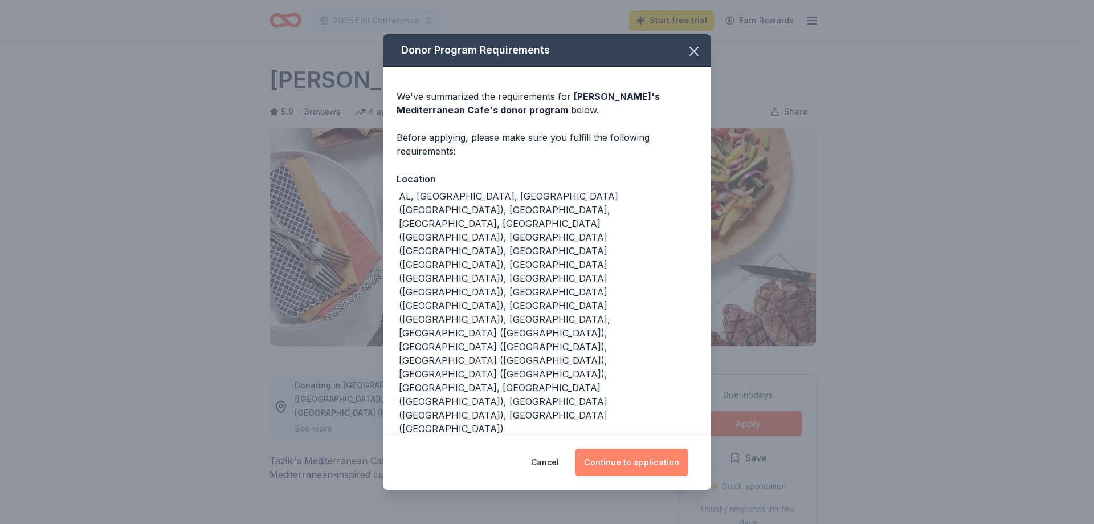
click at [654, 448] on button "Continue to application" at bounding box center [631, 461] width 113 height 27
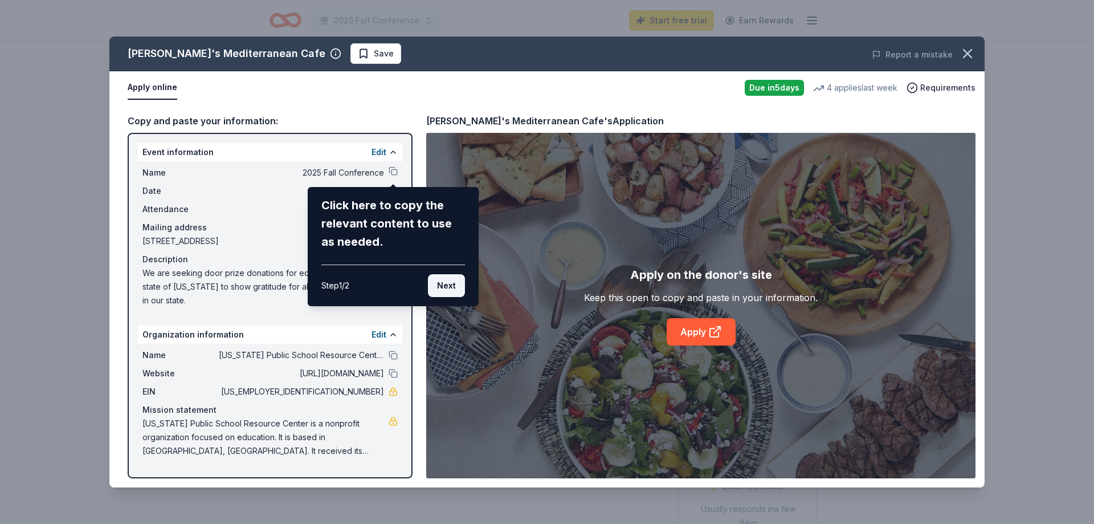
click at [450, 285] on button "Next" at bounding box center [446, 285] width 37 height 23
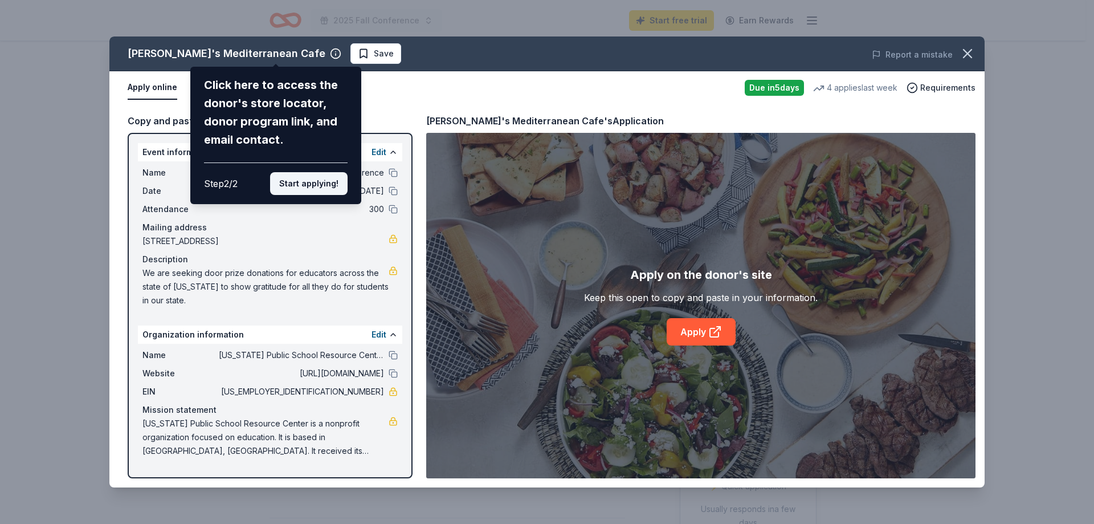
click at [301, 186] on button "Start applying!" at bounding box center [308, 183] width 77 height 23
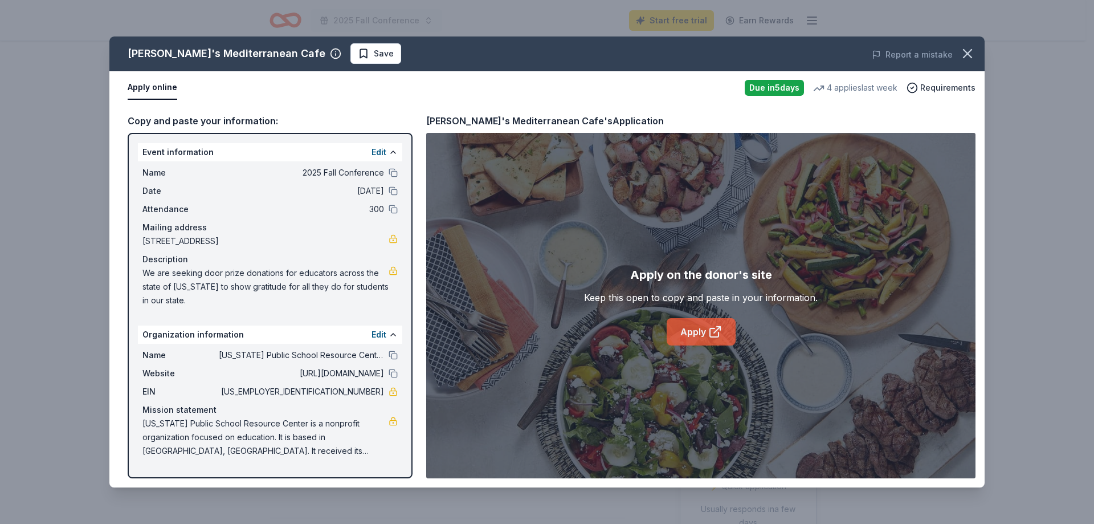
click at [699, 335] on link "Apply" at bounding box center [701, 331] width 69 height 27
click at [717, 331] on icon at bounding box center [715, 332] width 14 height 14
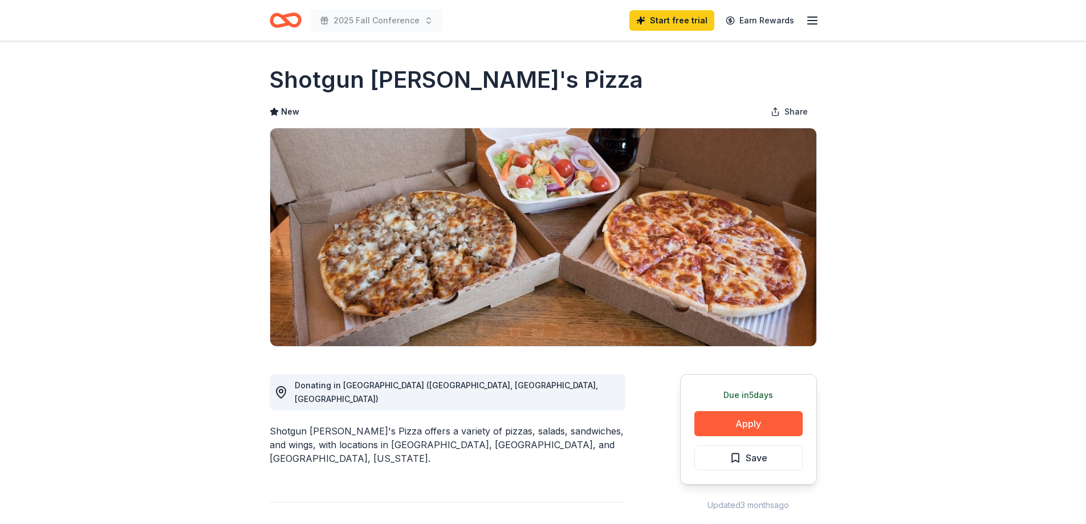
click at [738, 425] on button "Apply" at bounding box center [748, 423] width 108 height 25
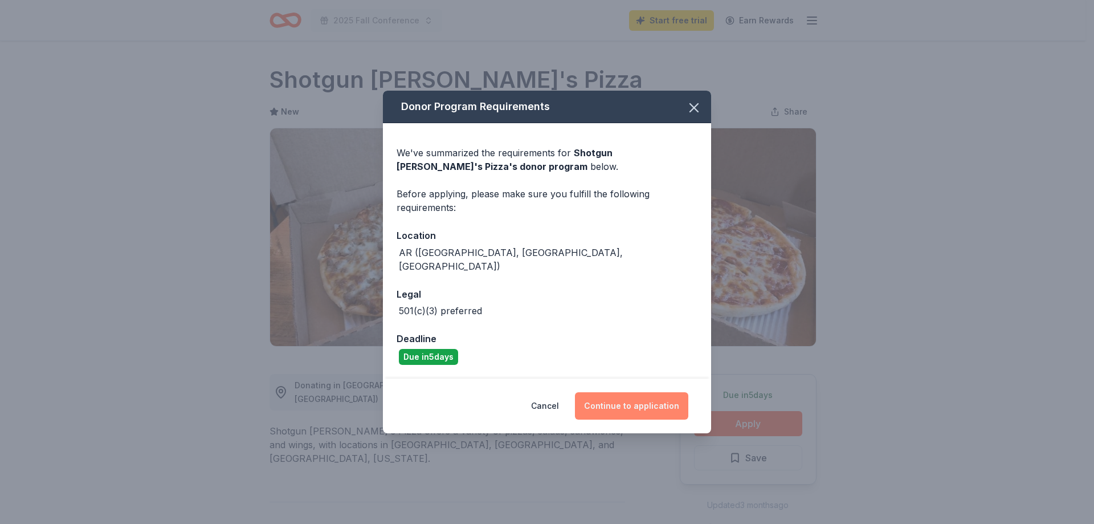
click at [644, 396] on button "Continue to application" at bounding box center [631, 405] width 113 height 27
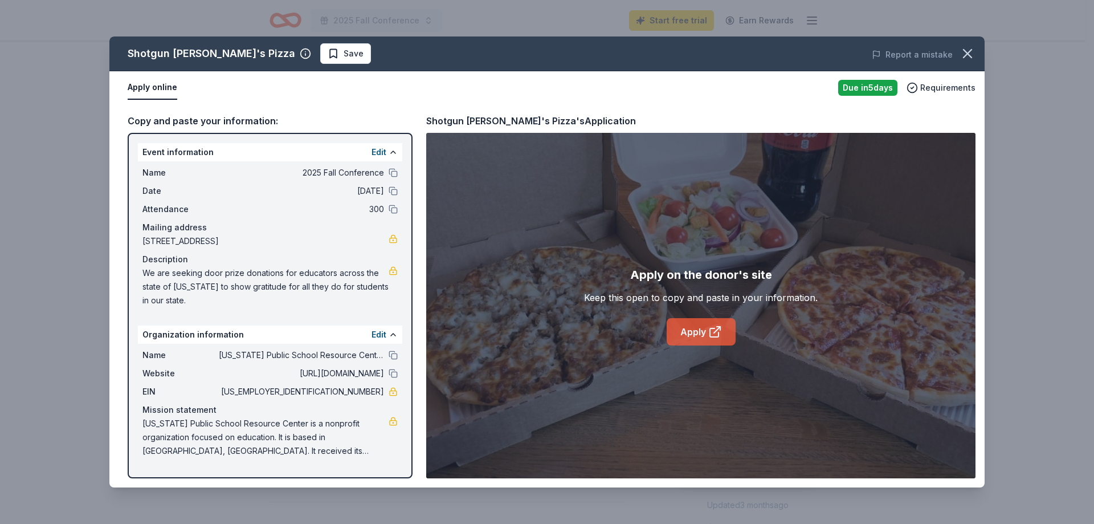
click at [706, 329] on link "Apply" at bounding box center [701, 331] width 69 height 27
